Goal: Task Accomplishment & Management: Manage account settings

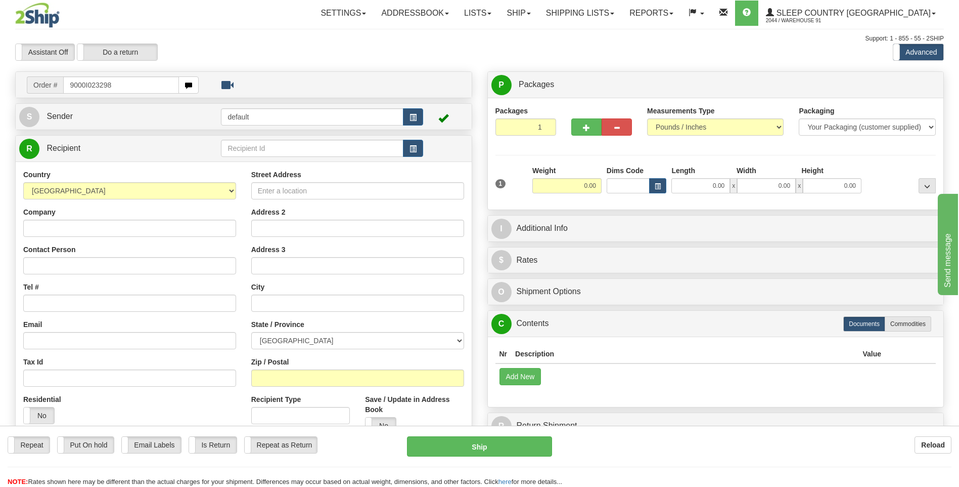
type input "9000I023298"
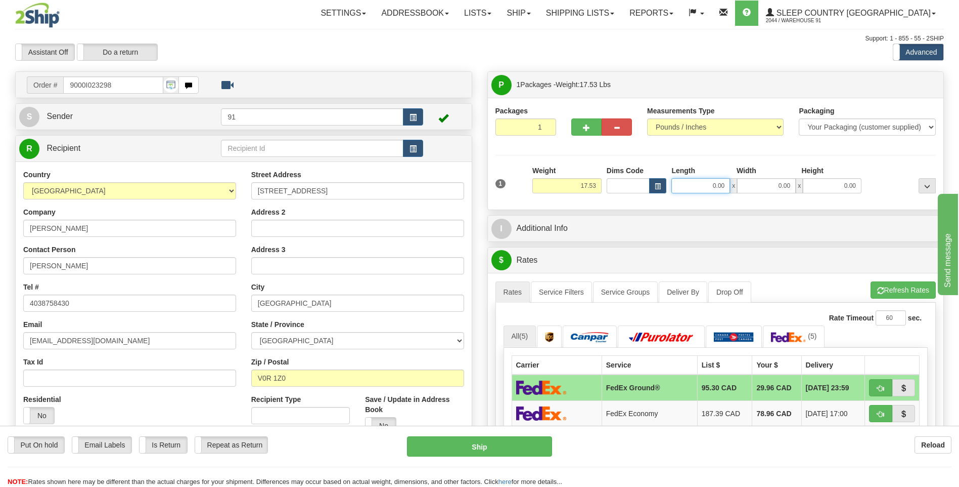
click at [707, 189] on input "0.00" at bounding box center [701, 185] width 59 height 15
type input "16.00"
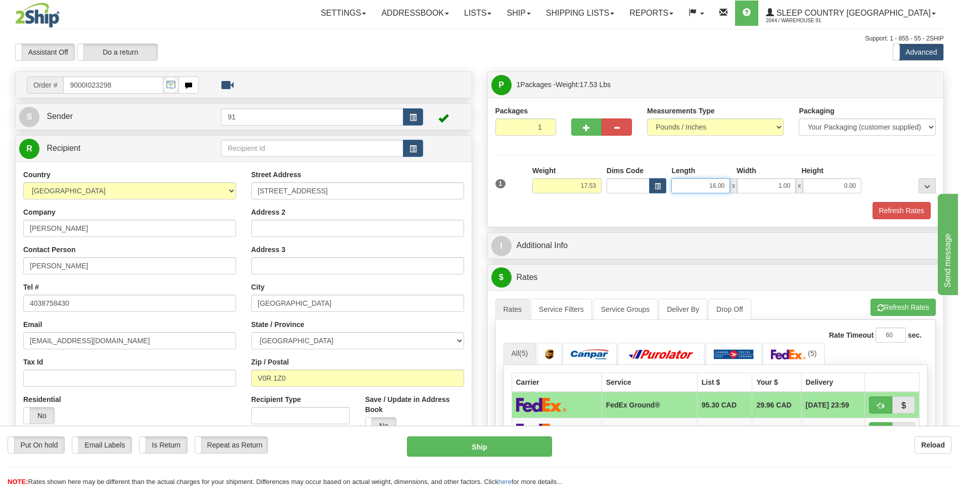
click at [703, 181] on input "16.00" at bounding box center [701, 185] width 59 height 15
click at [776, 187] on input "1.00" at bounding box center [766, 185] width 59 height 15
type input "11.00"
click at [830, 185] on input "0.00" at bounding box center [832, 185] width 59 height 15
type input "19.00"
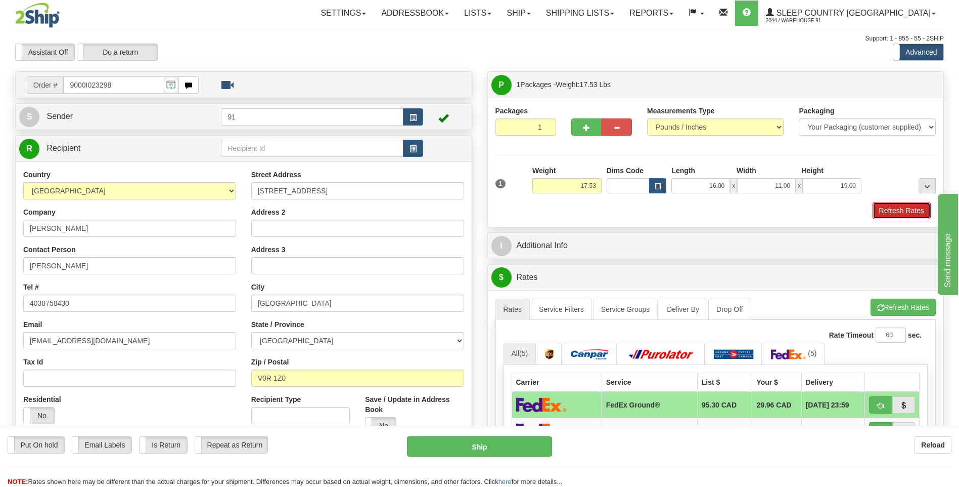
click at [898, 205] on button "Refresh Rates" at bounding box center [902, 210] width 58 height 17
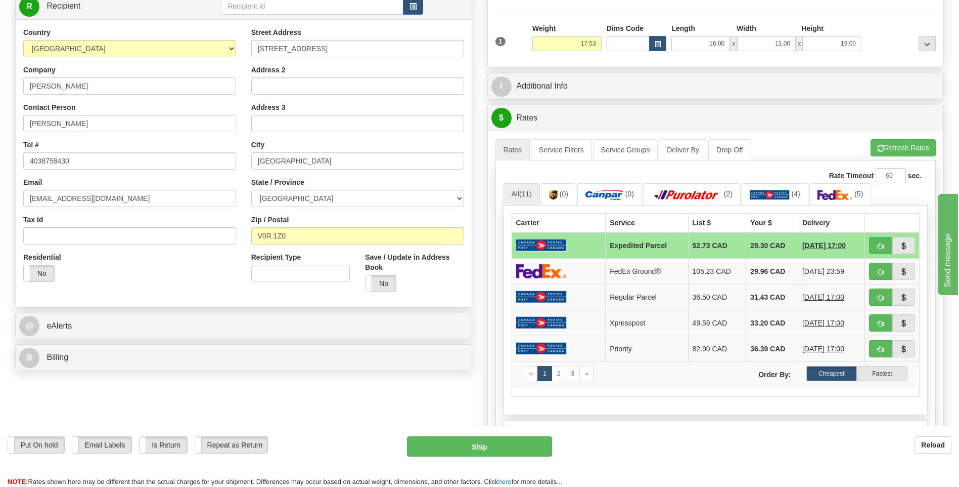
scroll to position [152, 0]
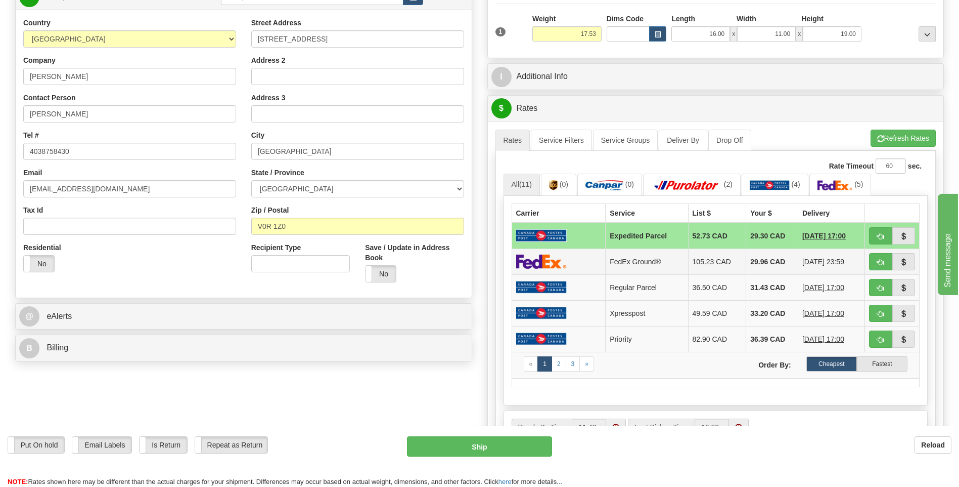
click at [676, 262] on td "FedEx Ground®" at bounding box center [647, 261] width 82 height 26
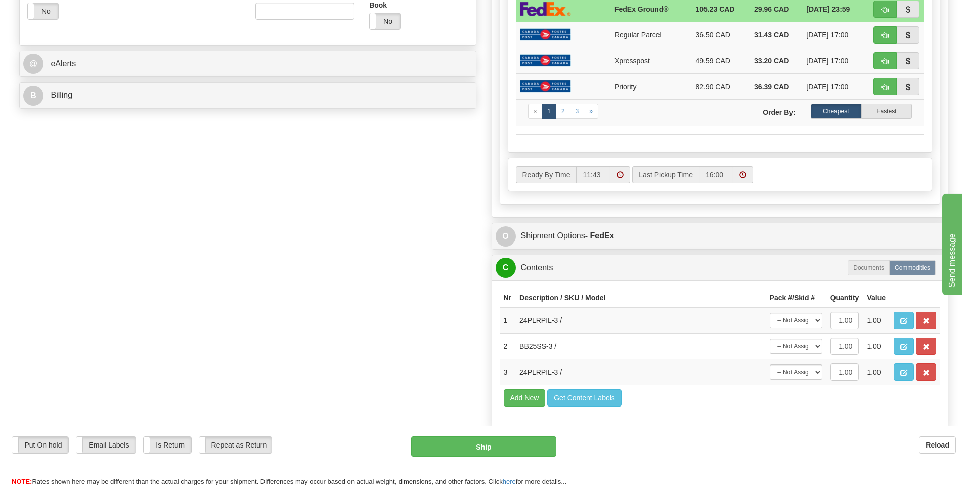
scroll to position [405, 0]
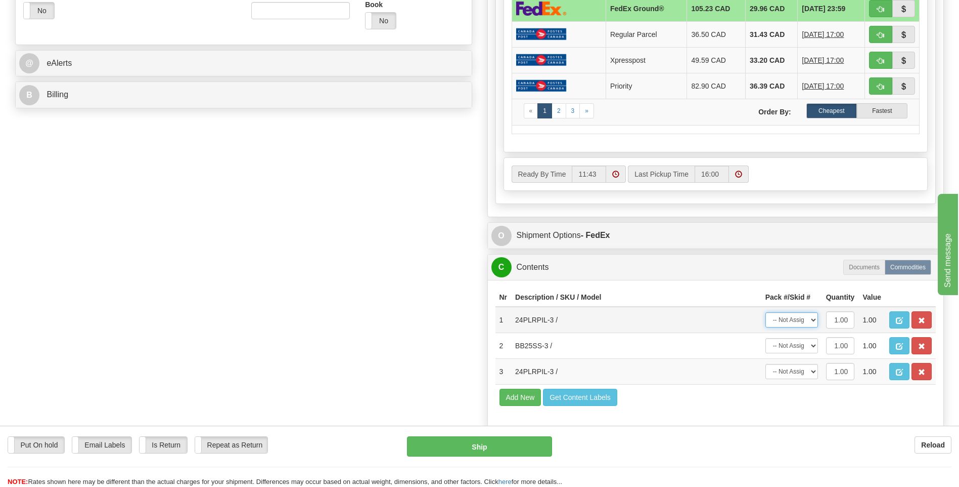
click at [798, 324] on select "-- Not Assigned -- Package 1" at bounding box center [792, 319] width 53 height 15
select select "0"
click at [766, 312] on select "-- Not Assigned -- Package 1" at bounding box center [792, 319] width 53 height 15
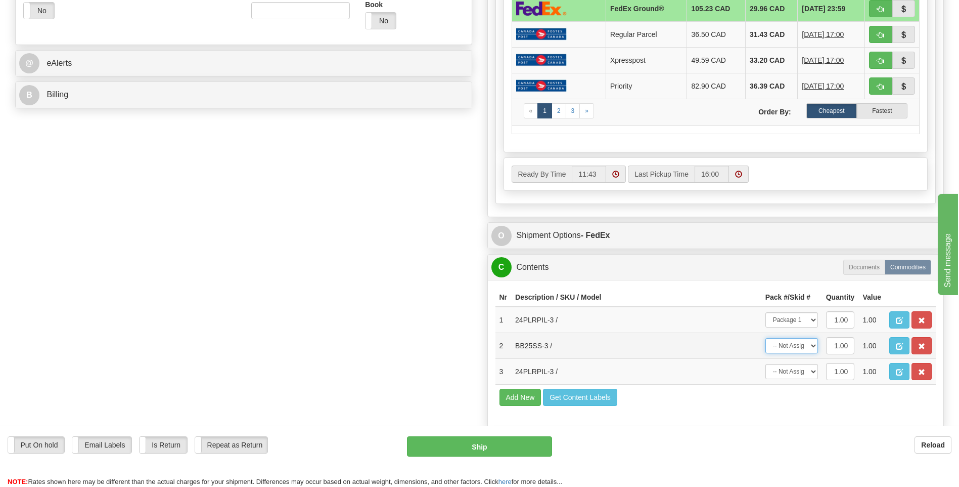
click at [792, 345] on select "-- Not Assigned -- Package 1" at bounding box center [792, 345] width 53 height 15
select select "0"
click at [766, 338] on select "-- Not Assigned -- Package 1" at bounding box center [792, 345] width 53 height 15
click at [800, 370] on select "-- Not Assigned -- Package 1" at bounding box center [792, 371] width 53 height 15
select select "0"
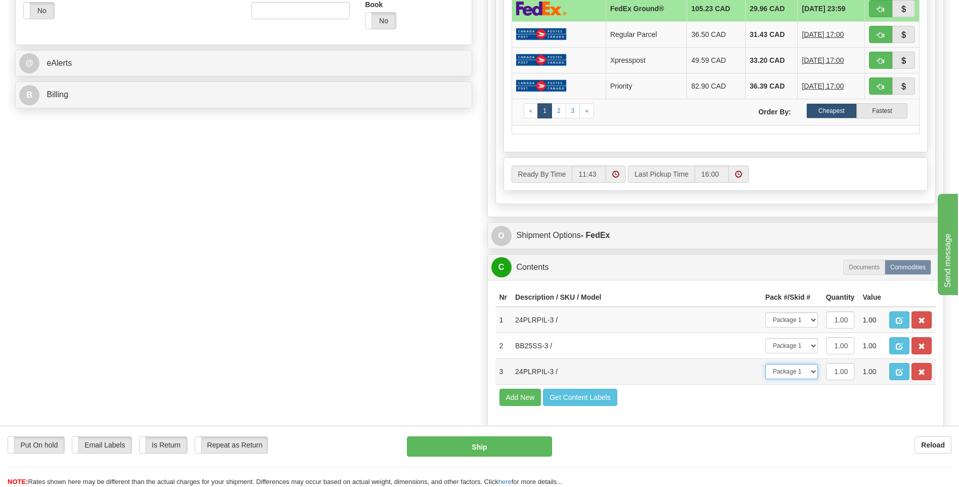
click at [766, 364] on select "-- Not Assigned -- Package 1" at bounding box center [792, 371] width 53 height 15
click at [512, 444] on button "Ship" at bounding box center [479, 446] width 145 height 20
type input "92"
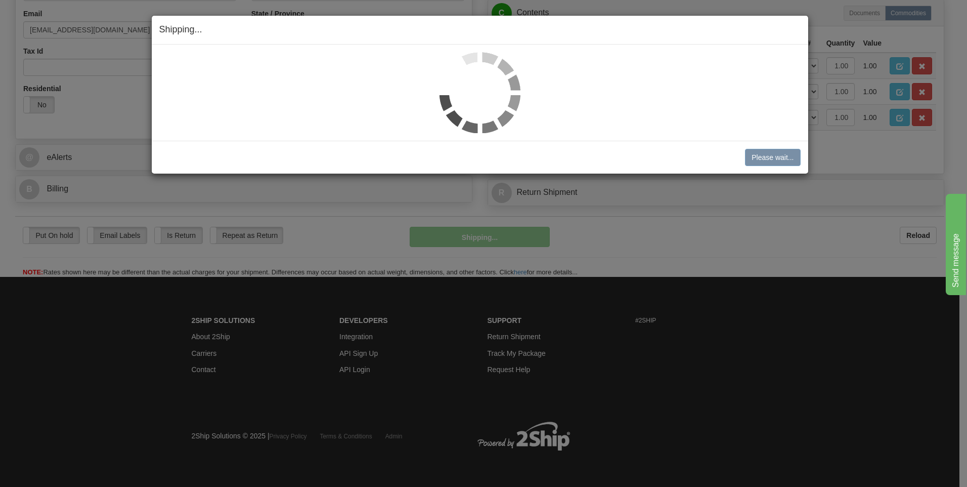
scroll to position [311, 0]
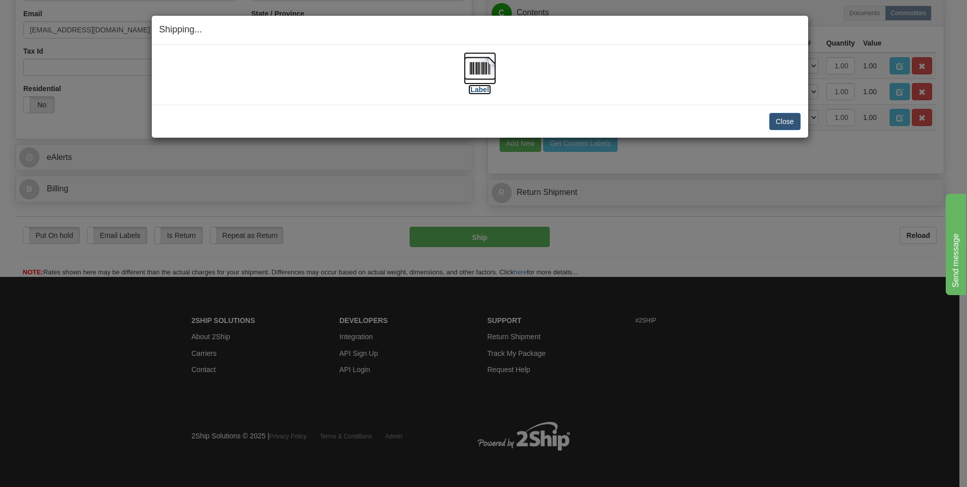
click at [481, 74] on img at bounding box center [480, 68] width 32 height 32
click at [782, 122] on button "Close" at bounding box center [784, 121] width 31 height 17
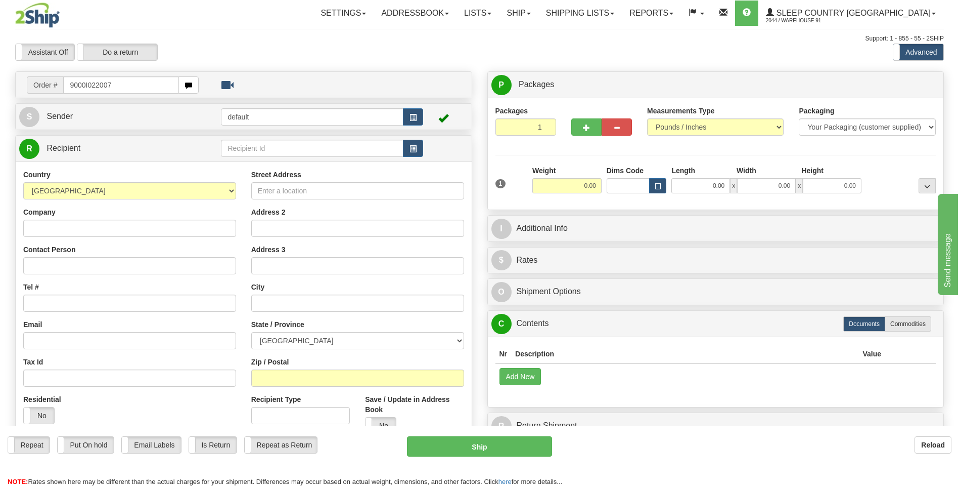
type input "9000I022007"
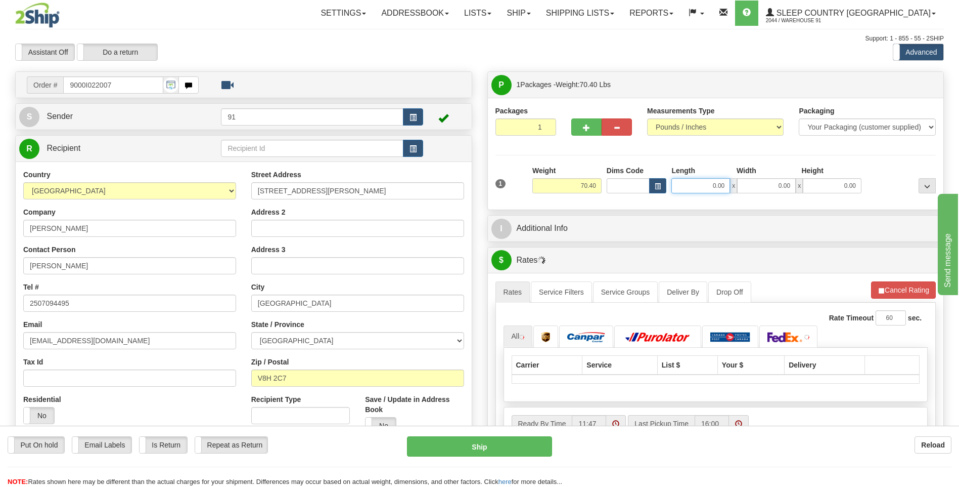
click at [700, 191] on input "0.00" at bounding box center [701, 185] width 59 height 15
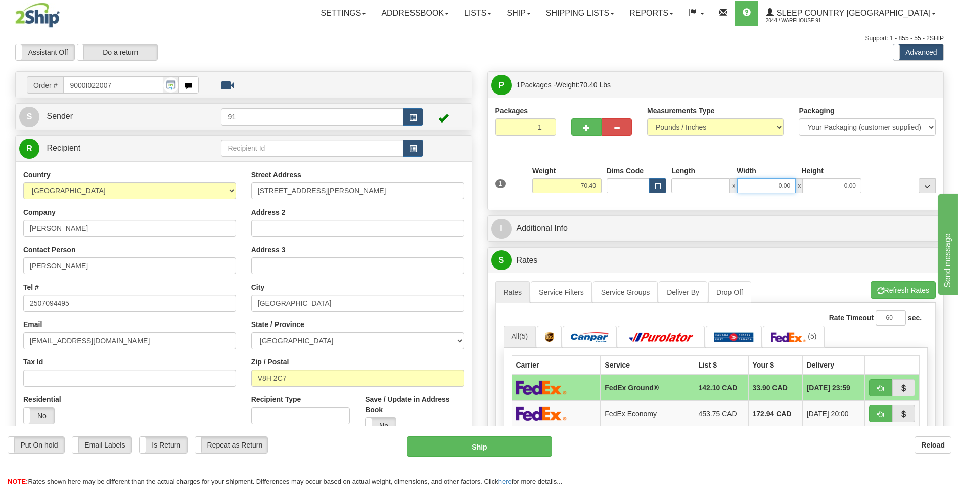
type input "0.00"
click at [757, 182] on input "0.00" at bounding box center [766, 185] width 59 height 15
type input "15.00"
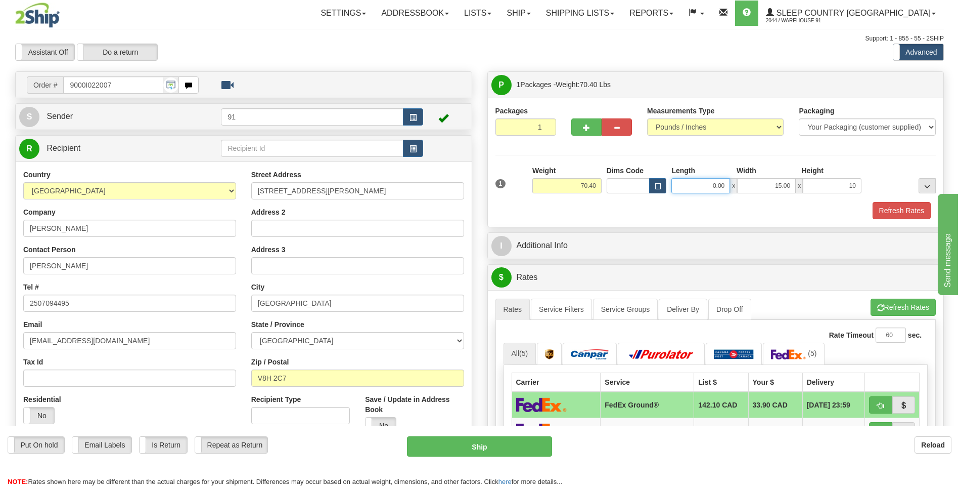
type input "10.00"
click at [695, 186] on input "0.00" at bounding box center [701, 185] width 59 height 15
type input "78.00"
click at [903, 210] on button "Refresh Rates" at bounding box center [902, 210] width 58 height 17
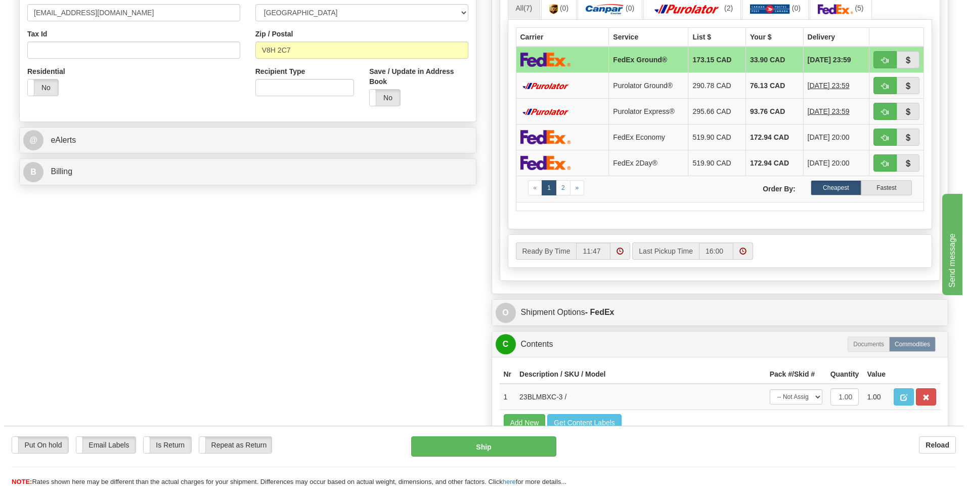
scroll to position [354, 0]
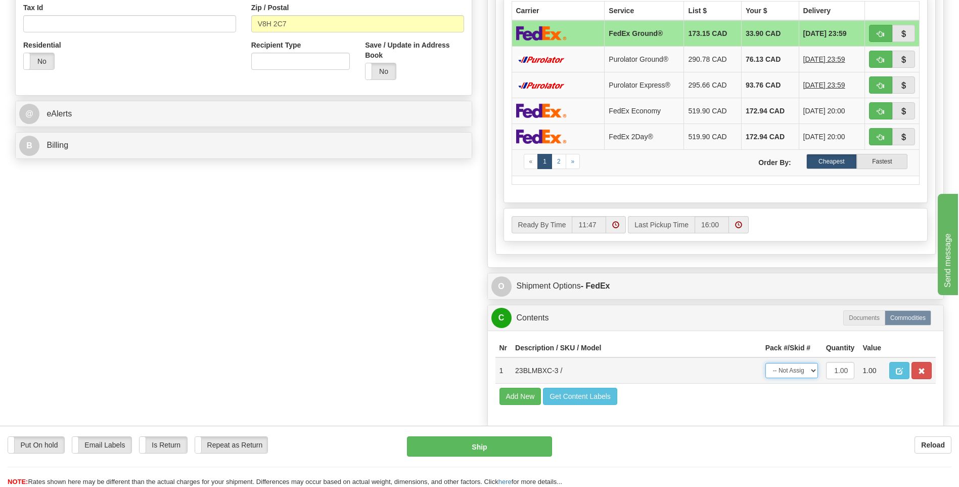
click at [794, 369] on select "-- Not Assigned -- Package 1" at bounding box center [792, 370] width 53 height 15
select select "0"
click at [766, 363] on select "-- Not Assigned -- Package 1" at bounding box center [792, 370] width 53 height 15
click at [492, 453] on button "Ship" at bounding box center [479, 446] width 145 height 20
type input "92"
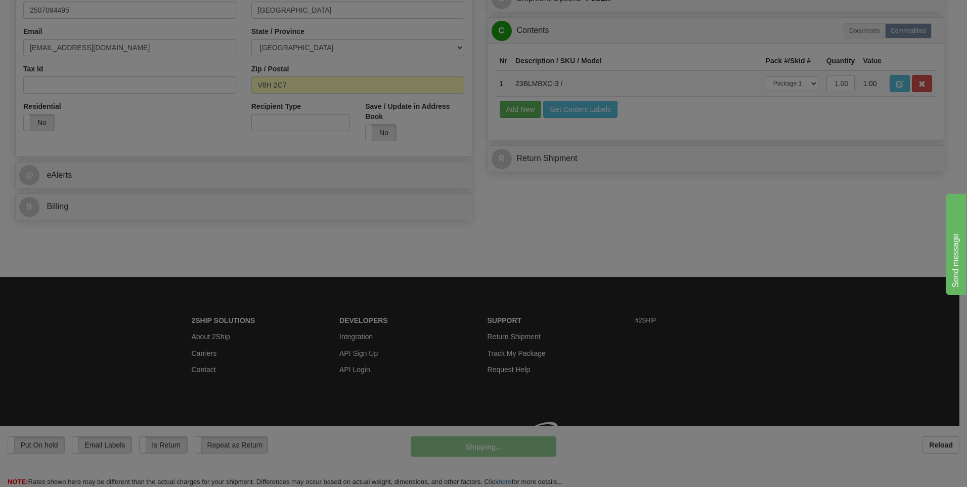
scroll to position [307, 0]
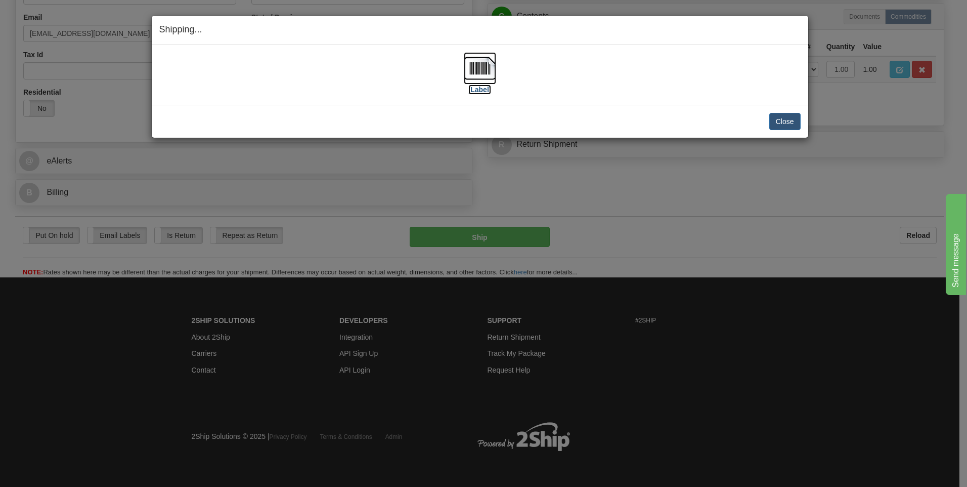
click at [483, 66] on img at bounding box center [480, 68] width 32 height 32
click at [780, 125] on button "Close" at bounding box center [784, 121] width 31 height 17
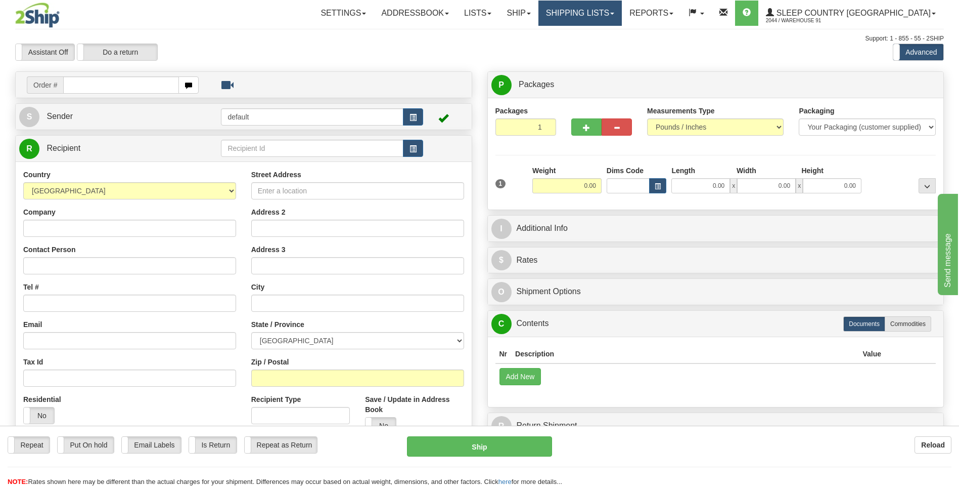
click at [622, 7] on link "Shipping lists" at bounding box center [580, 13] width 83 height 25
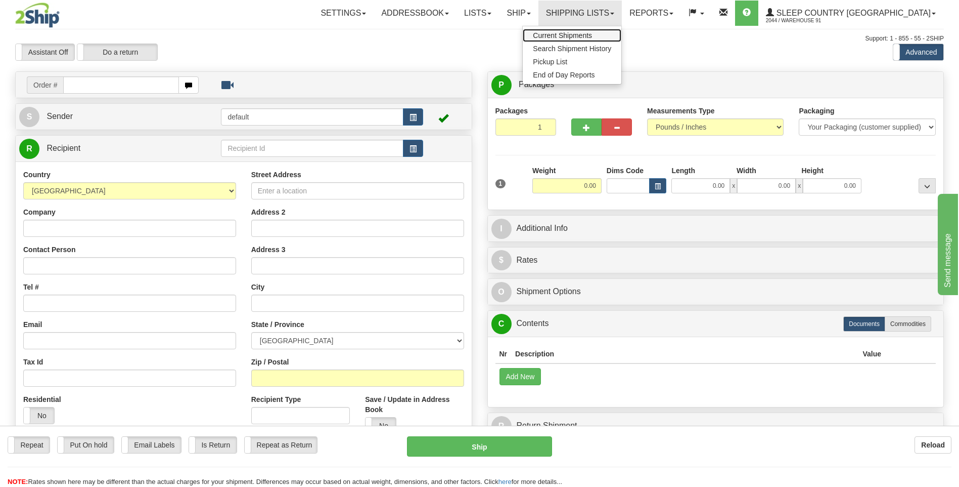
click at [592, 33] on span "Current Shipments" at bounding box center [562, 35] width 59 height 8
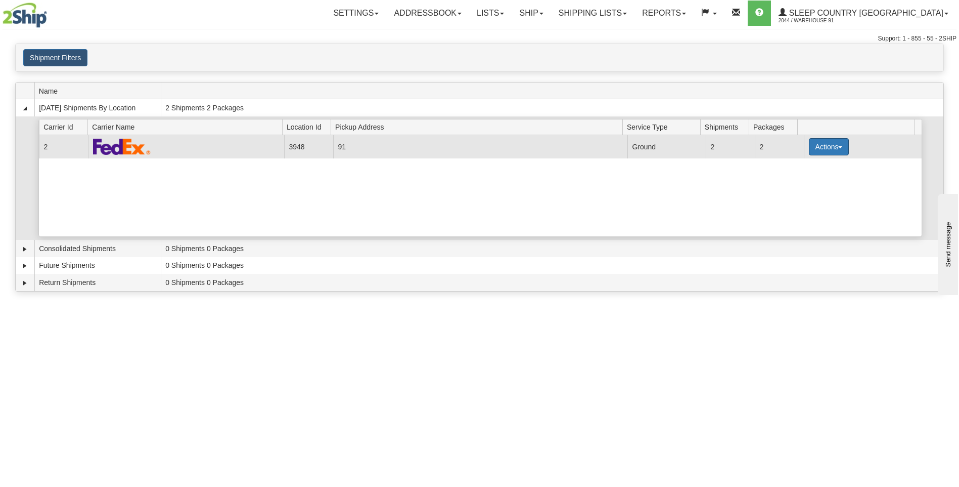
click at [820, 149] on button "Actions" at bounding box center [829, 146] width 40 height 17
click at [801, 178] on span "Close" at bounding box center [789, 178] width 23 height 7
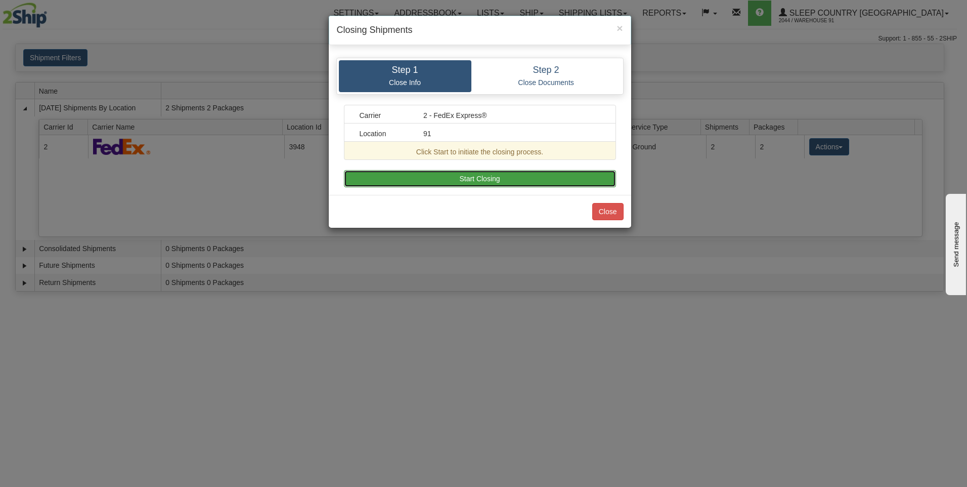
click at [503, 179] on button "Start Closing" at bounding box center [480, 178] width 272 height 17
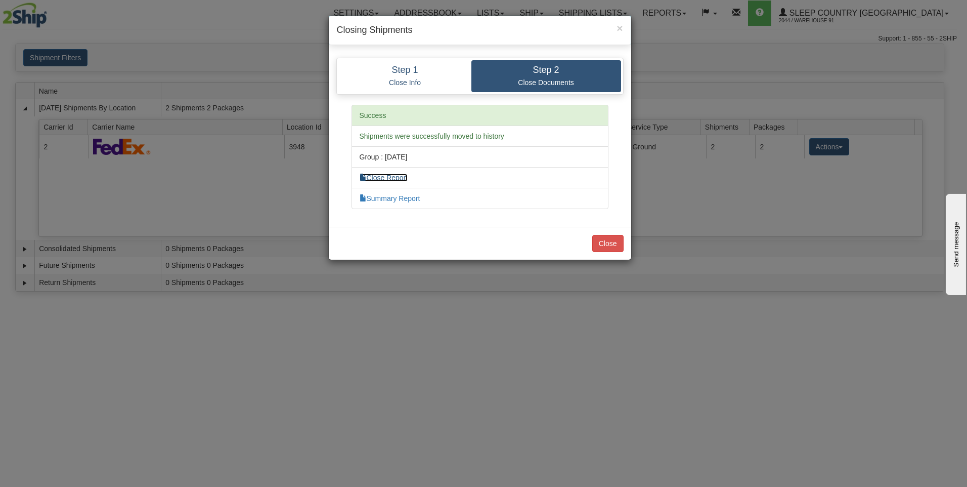
click at [391, 175] on link "Close Report" at bounding box center [384, 177] width 49 height 8
click at [387, 195] on link "Summary Report" at bounding box center [390, 198] width 61 height 8
click at [602, 246] on button "Close" at bounding box center [607, 243] width 31 height 17
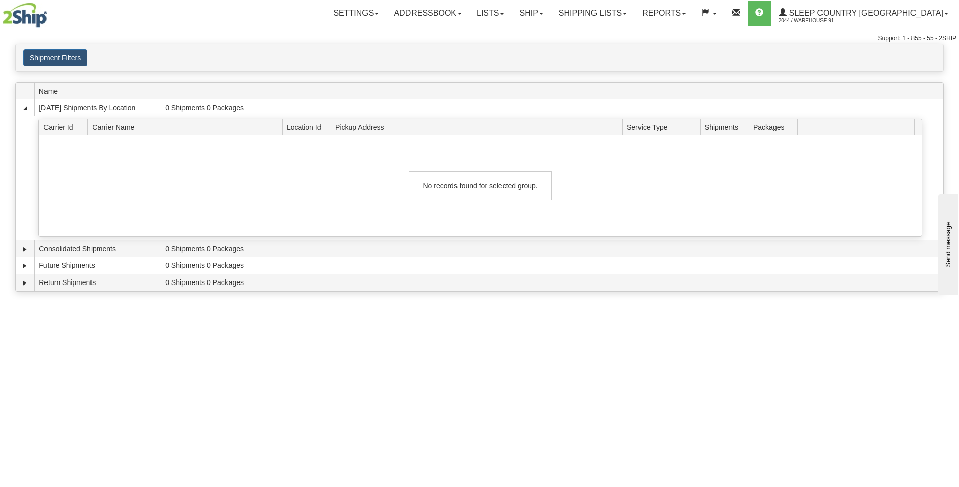
click at [508, 379] on div "Toggle navigation Settings Shipping Preferences Fields Preferences New Recipien…" at bounding box center [479, 243] width 959 height 487
